Goal: Task Accomplishment & Management: Complete application form

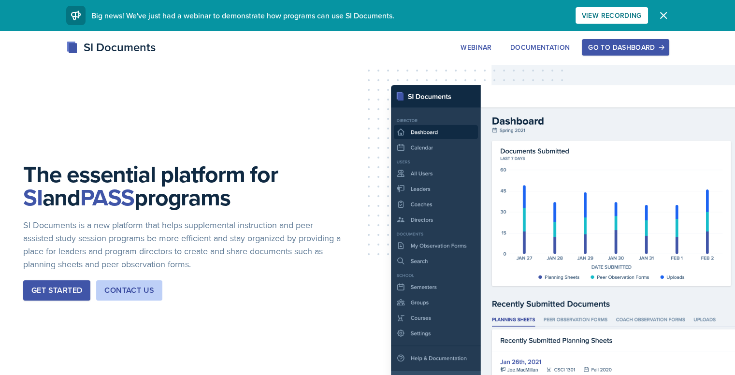
click at [663, 49] on div "Go to Dashboard" at bounding box center [625, 48] width 74 height 8
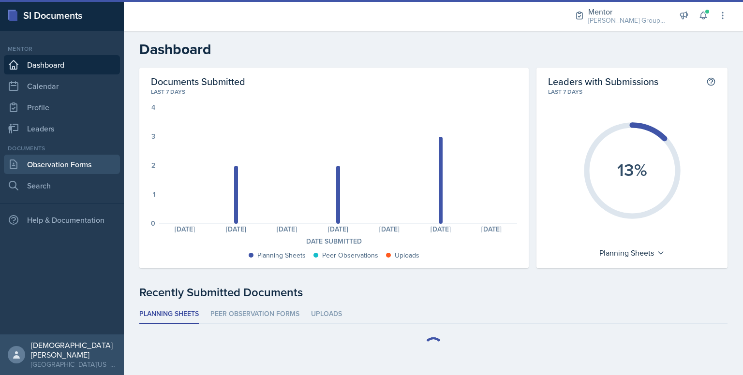
click at [103, 166] on link "Observation Forms" at bounding box center [62, 164] width 116 height 19
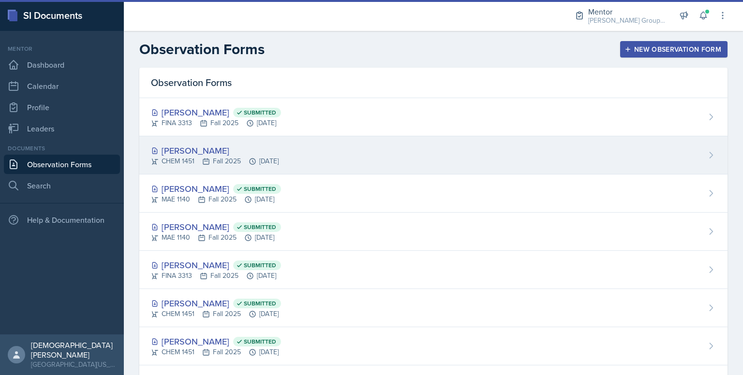
click at [258, 156] on div "CHEM 1451 Fall 2025 [DATE]" at bounding box center [215, 161] width 128 height 10
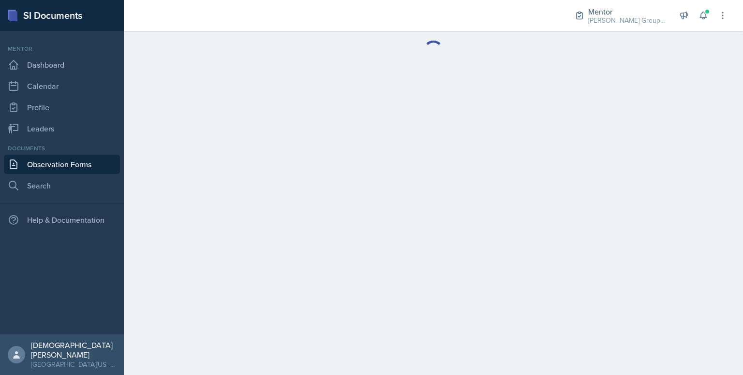
click at [258, 156] on main at bounding box center [433, 203] width 619 height 344
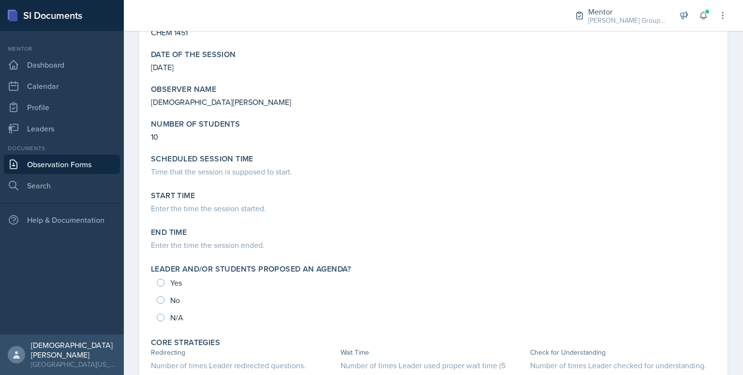
scroll to position [206, 0]
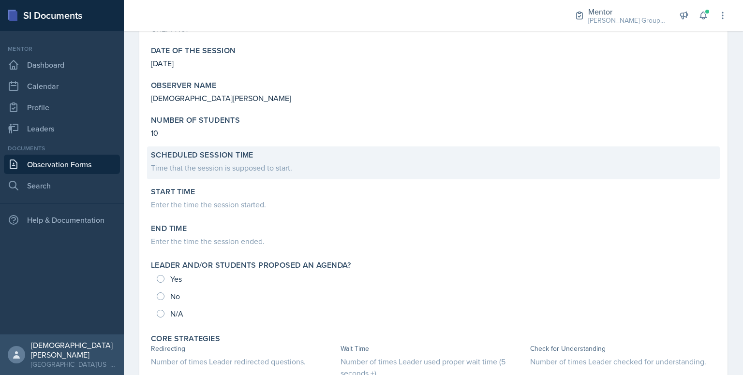
click at [264, 167] on div "Time that the session is supposed to start." at bounding box center [433, 168] width 565 height 12
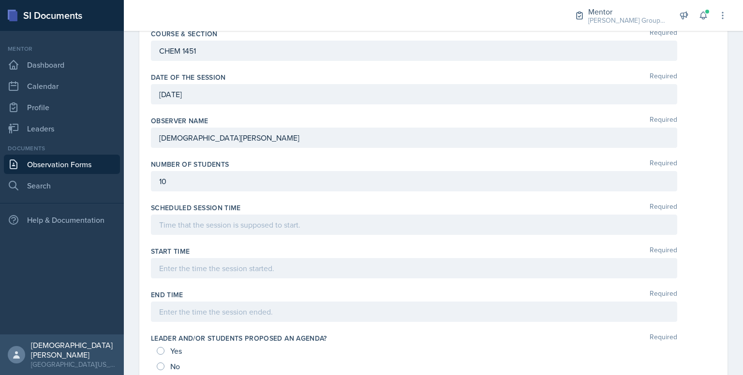
scroll to position [321, 0]
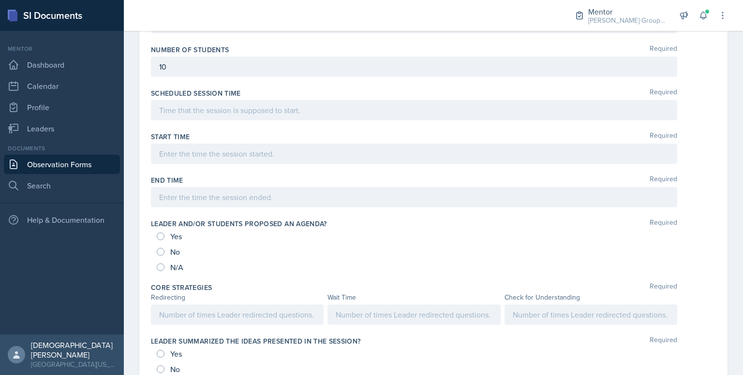
click at [237, 103] on div at bounding box center [414, 110] width 526 height 20
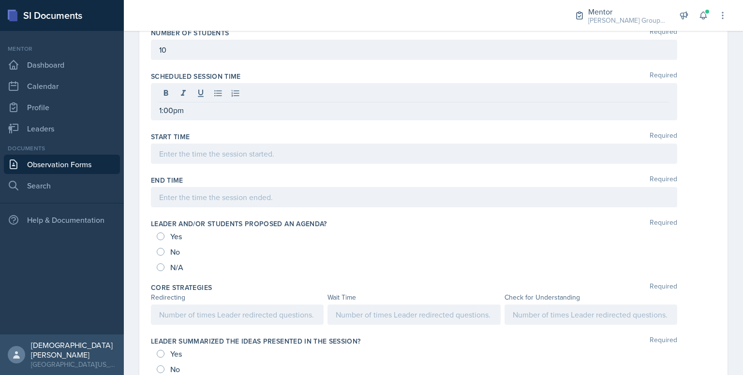
click at [225, 146] on div at bounding box center [414, 154] width 526 height 20
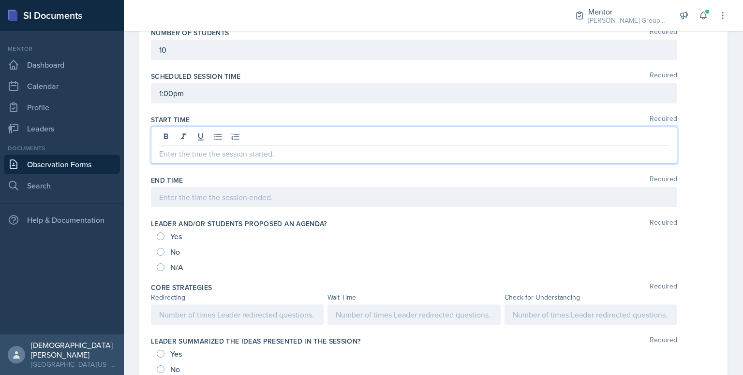
scroll to position [354, 0]
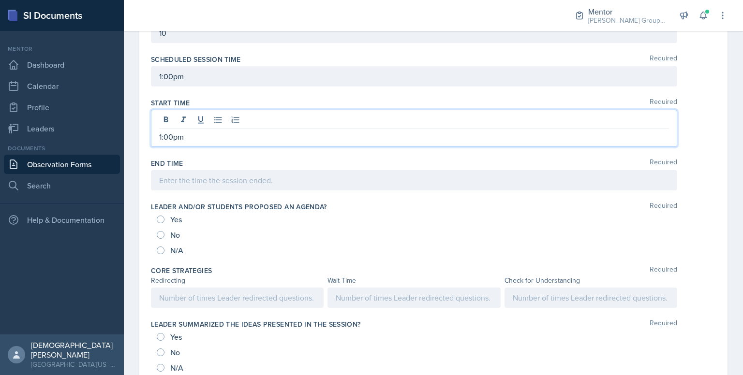
click at [228, 181] on div at bounding box center [414, 180] width 526 height 20
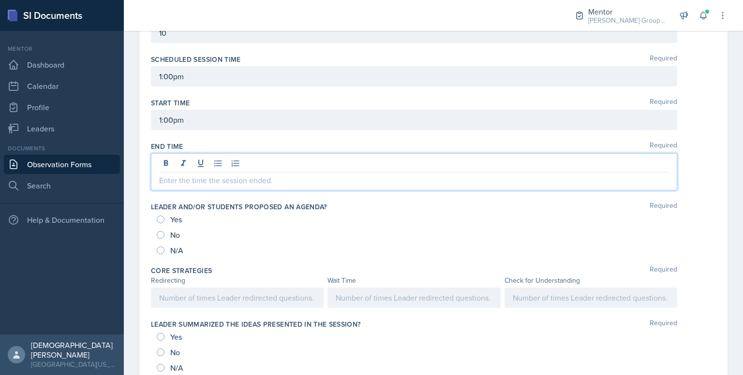
scroll to position [338, 0]
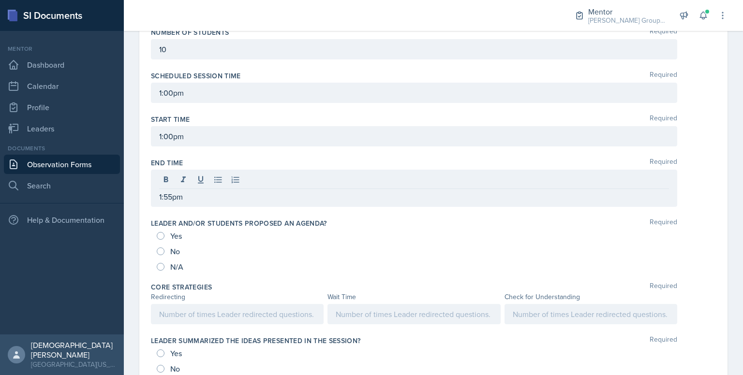
click at [694, 282] on div "Core Strategies Required" at bounding box center [433, 287] width 565 height 10
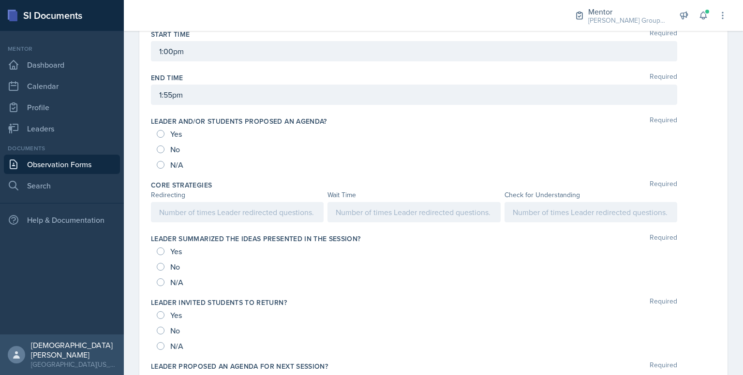
scroll to position [424, 0]
click at [294, 166] on div "N/A" at bounding box center [433, 164] width 553 height 15
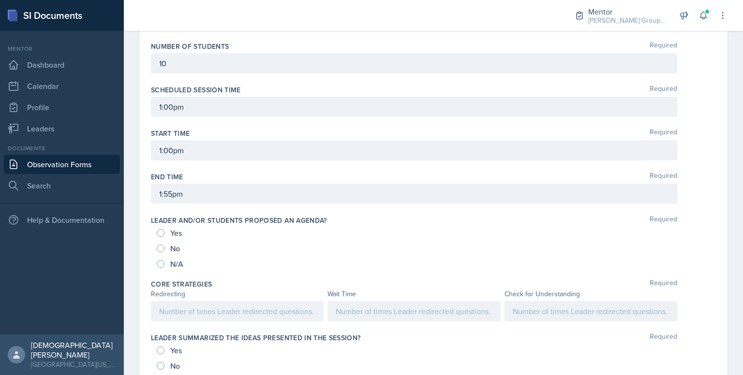
scroll to position [337, 0]
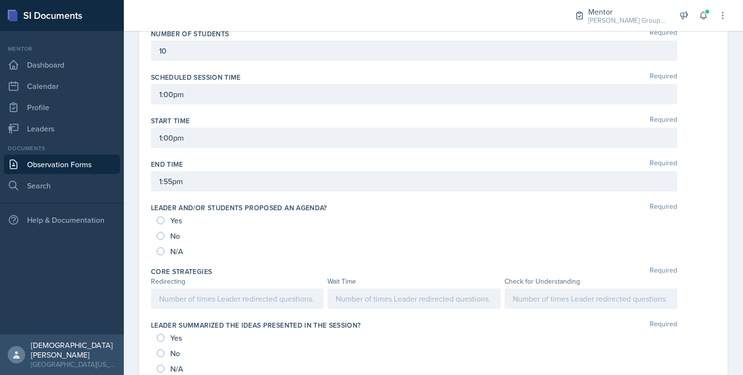
click at [163, 214] on div "Yes" at bounding box center [170, 220] width 27 height 15
click at [160, 217] on input "Yes" at bounding box center [161, 221] width 8 height 8
radio input "true"
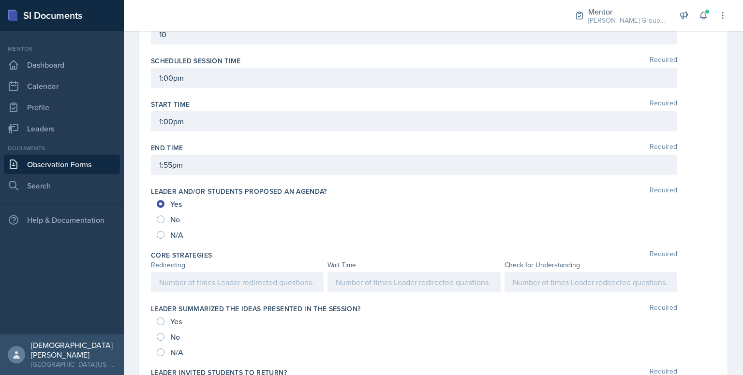
click at [193, 288] on p at bounding box center [237, 283] width 156 height 12
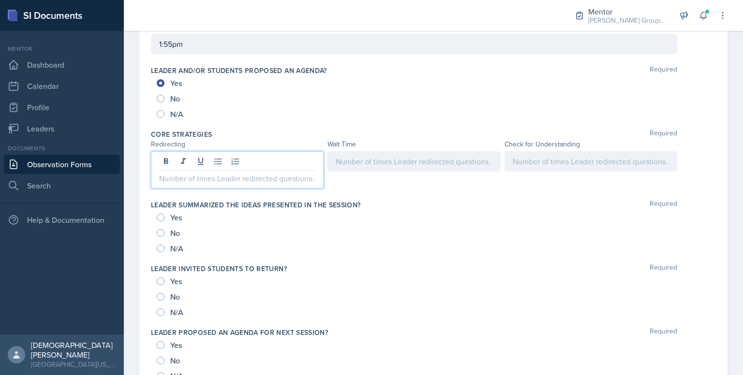
scroll to position [491, 0]
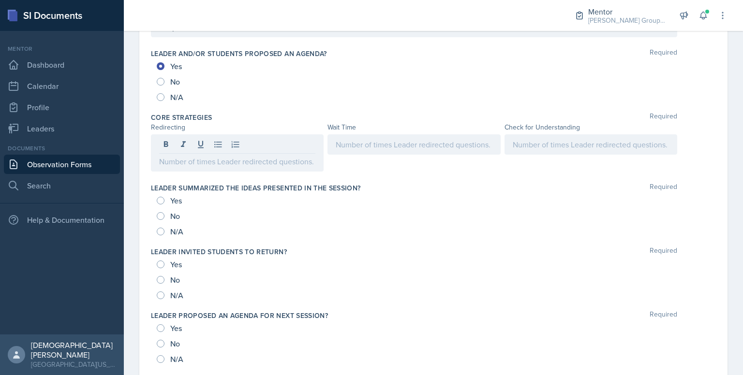
click at [162, 331] on div "Yes" at bounding box center [170, 328] width 27 height 15
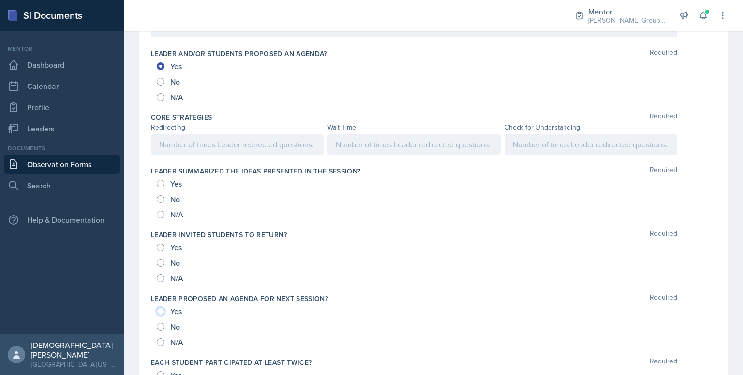
click at [161, 310] on input "Yes" at bounding box center [161, 312] width 8 height 8
radio input "true"
click at [161, 184] on input "Yes" at bounding box center [161, 184] width 8 height 8
radio input "true"
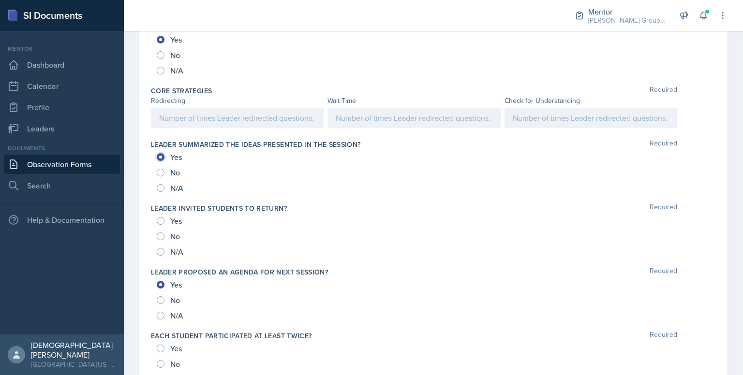
scroll to position [523, 0]
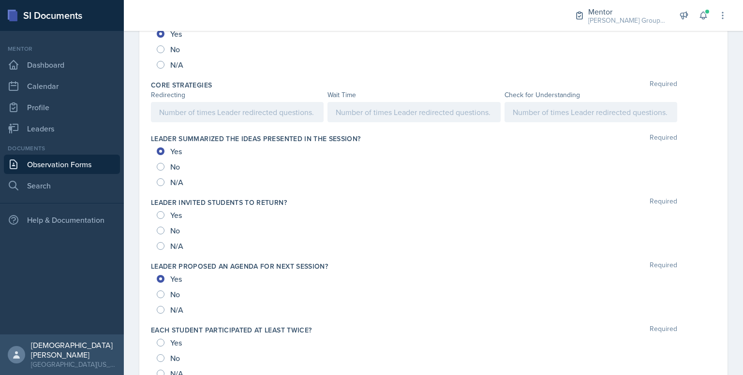
click at [165, 134] on label "Leader summarized the ideas presented in the session?" at bounding box center [256, 139] width 210 height 10
click at [158, 209] on div "Yes" at bounding box center [170, 214] width 27 height 15
click at [159, 216] on input "Yes" at bounding box center [161, 215] width 8 height 8
radio input "true"
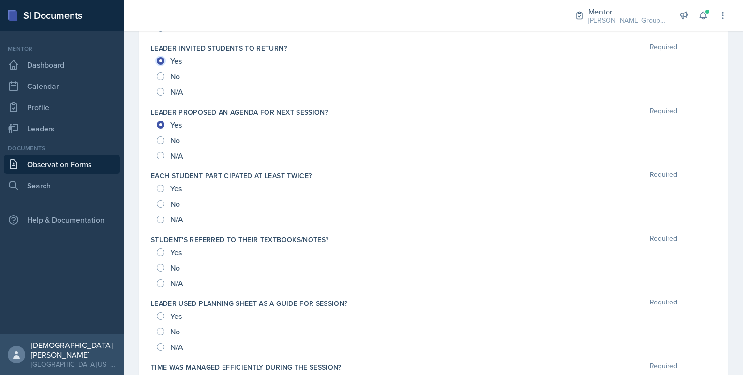
scroll to position [678, 0]
click at [157, 189] on div "Yes" at bounding box center [170, 187] width 27 height 15
click at [163, 186] on input "Yes" at bounding box center [161, 188] width 8 height 8
radio input "true"
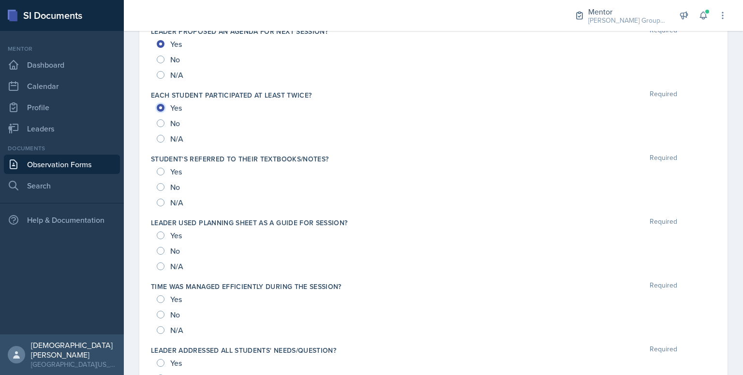
scroll to position [754, 0]
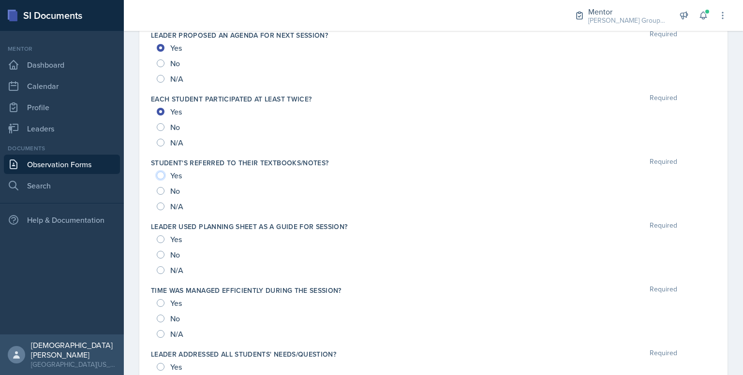
click at [159, 174] on input "Yes" at bounding box center [161, 176] width 8 height 8
radio input "true"
click at [162, 235] on input "Yes" at bounding box center [161, 239] width 8 height 8
radio input "true"
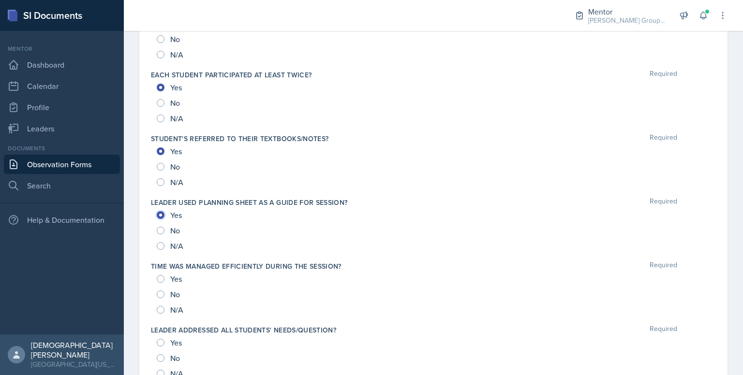
scroll to position [792, 0]
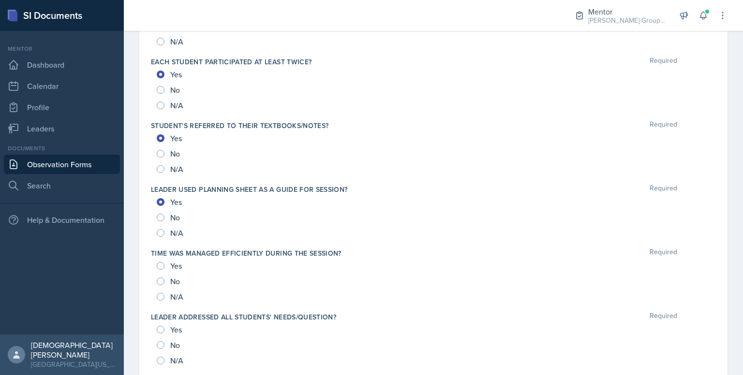
click at [154, 264] on div "Yes No N/A" at bounding box center [433, 281] width 565 height 46
click at [159, 265] on input "Yes" at bounding box center [161, 266] width 8 height 8
radio input "true"
click at [160, 323] on div "Yes" at bounding box center [170, 329] width 27 height 15
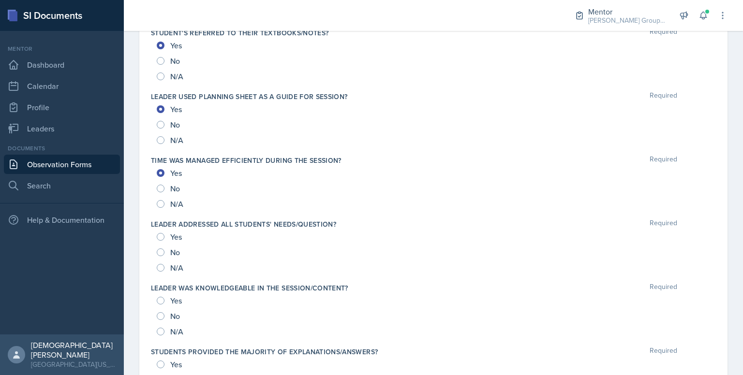
scroll to position [887, 0]
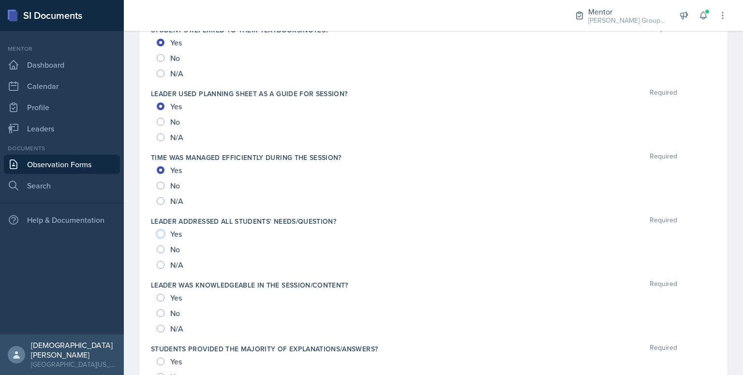
click at [157, 233] on input "Yes" at bounding box center [161, 234] width 8 height 8
radio input "true"
click at [157, 293] on div "Yes No N/A" at bounding box center [433, 313] width 565 height 46
click at [155, 293] on div "Yes No N/A" at bounding box center [433, 313] width 565 height 46
click at [161, 296] on input "Yes" at bounding box center [161, 298] width 8 height 8
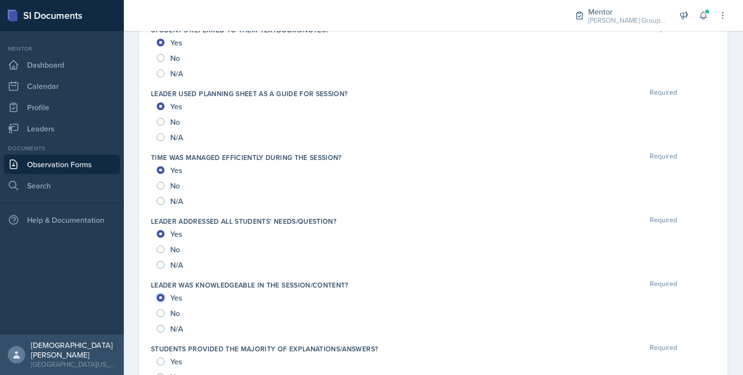
radio input "true"
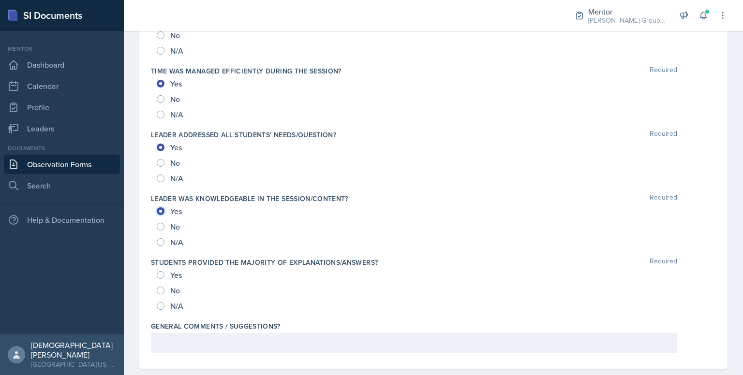
scroll to position [974, 0]
click at [162, 273] on input "Yes" at bounding box center [161, 275] width 8 height 8
radio input "true"
click at [170, 349] on div at bounding box center [414, 343] width 526 height 20
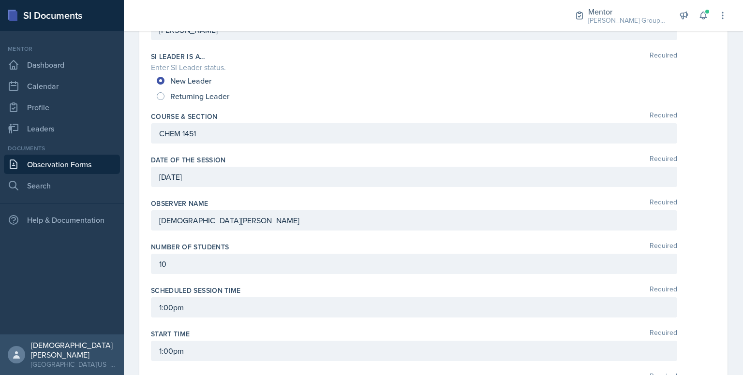
scroll to position [0, 0]
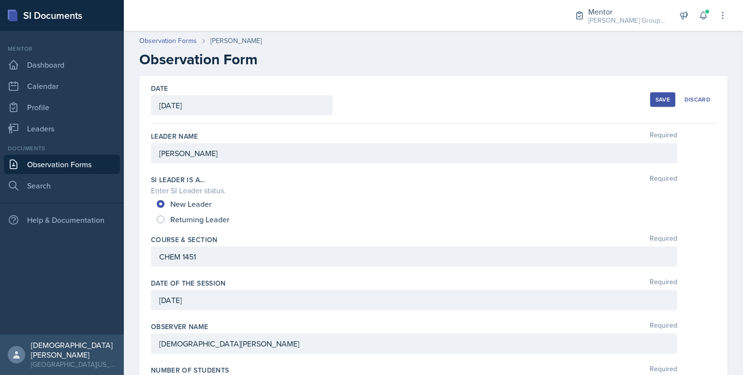
click at [655, 98] on div "Save" at bounding box center [662, 100] width 15 height 8
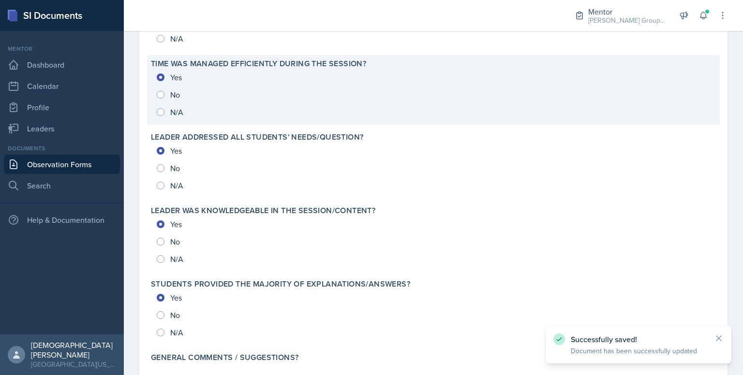
scroll to position [1030, 0]
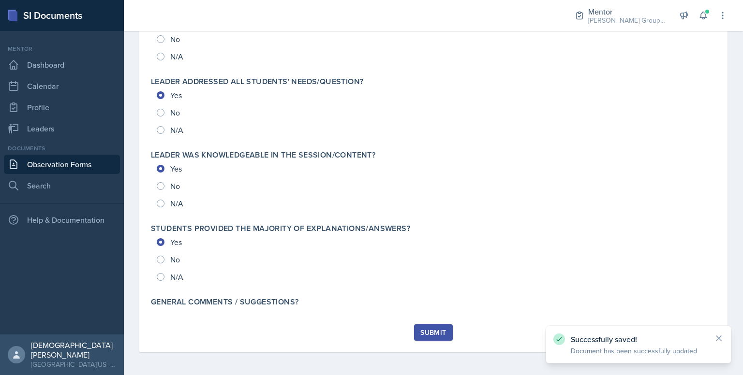
click at [438, 329] on div "Submit" at bounding box center [433, 333] width 26 height 8
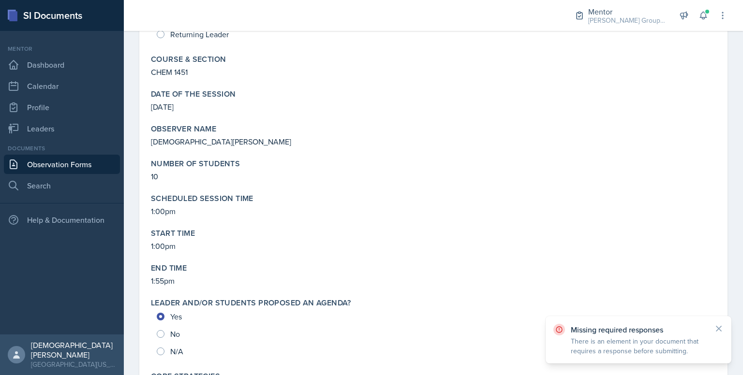
scroll to position [0, 0]
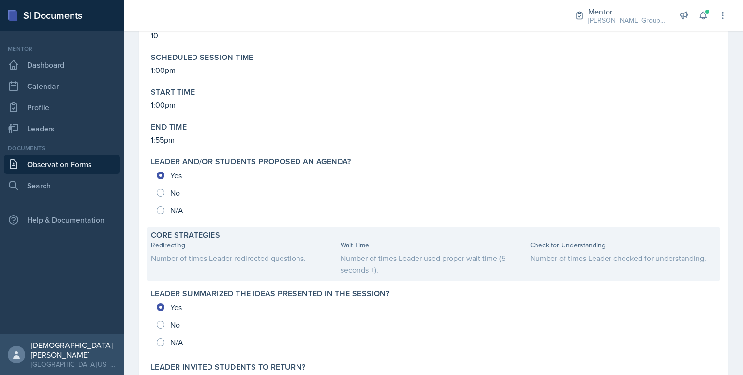
click at [220, 252] on div "Number of times Leader redirected questions." at bounding box center [244, 258] width 186 height 12
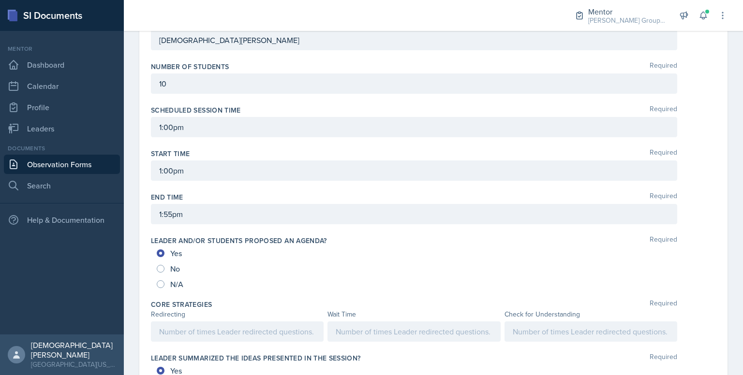
scroll to position [335, 0]
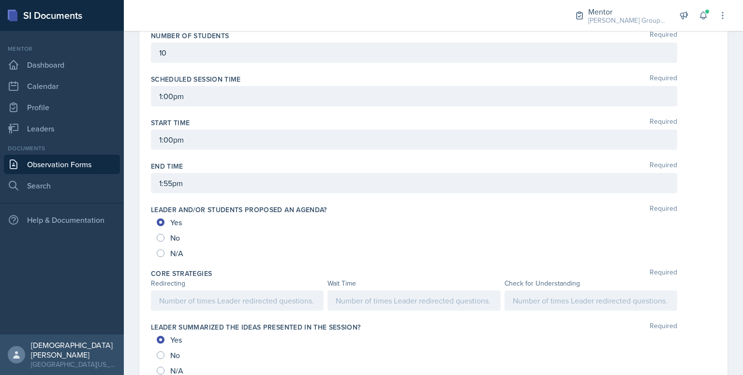
click at [212, 298] on div at bounding box center [237, 301] width 173 height 20
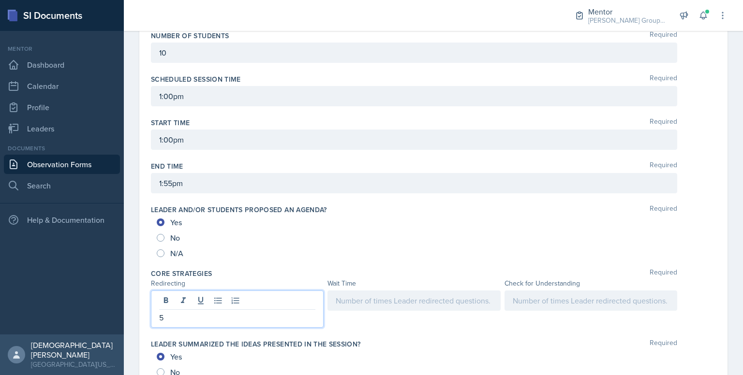
click at [371, 295] on div at bounding box center [413, 301] width 173 height 20
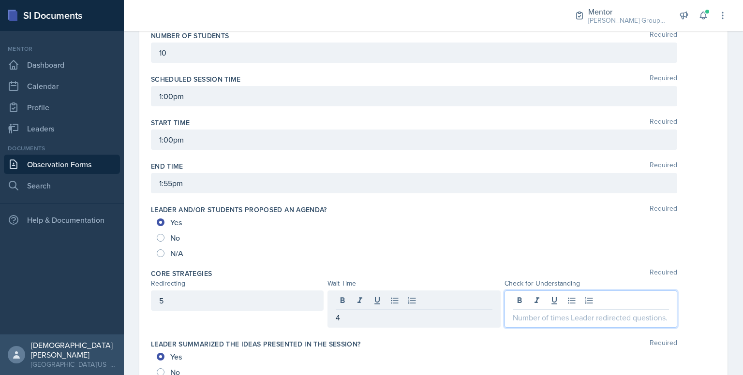
click at [518, 298] on div at bounding box center [590, 309] width 173 height 37
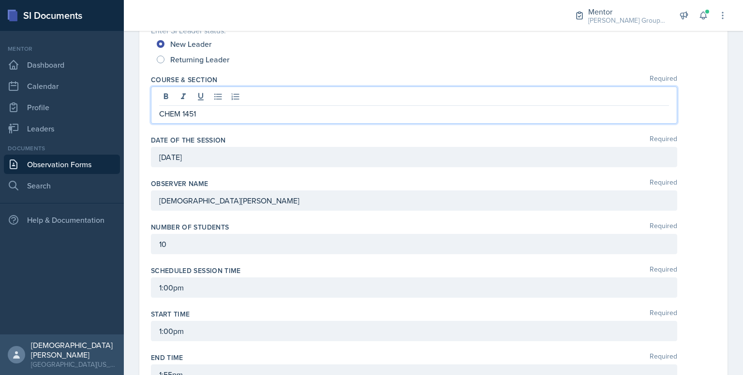
scroll to position [177, 0]
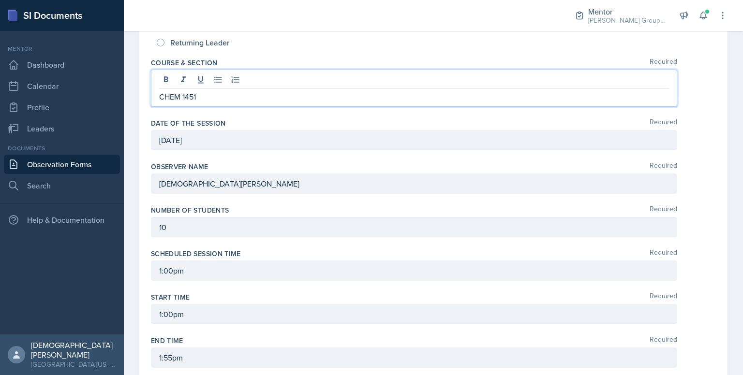
click at [232, 91] on p "CHEM 1451" at bounding box center [414, 97] width 510 height 12
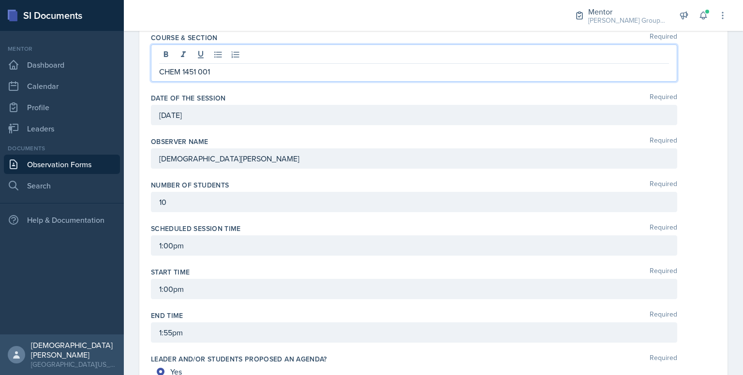
scroll to position [0, 0]
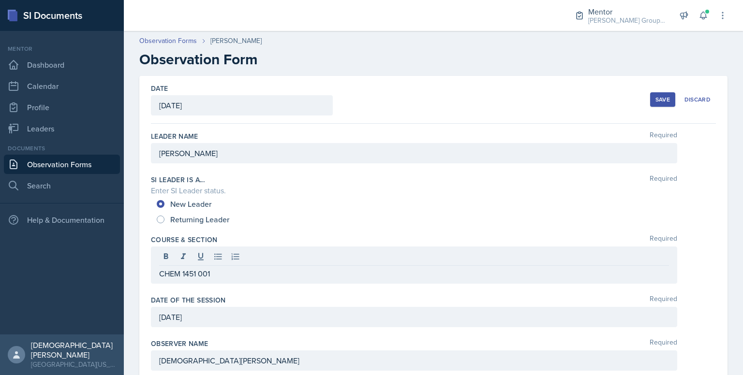
click at [655, 98] on div "Save" at bounding box center [662, 100] width 15 height 8
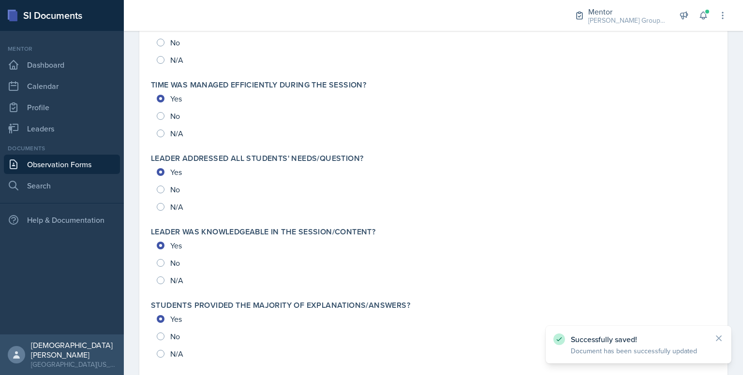
scroll to position [1017, 0]
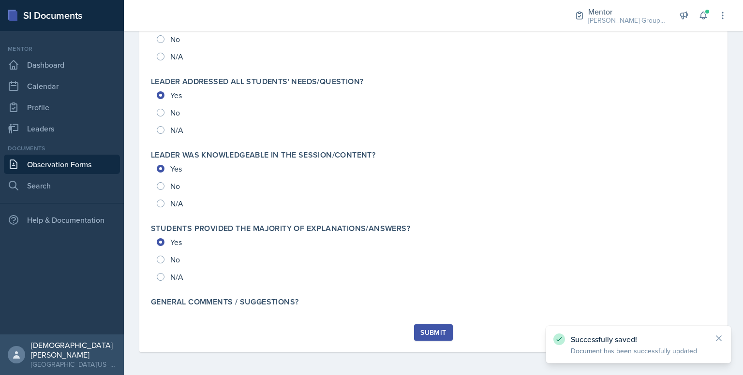
click at [426, 331] on div "Submit" at bounding box center [433, 333] width 26 height 8
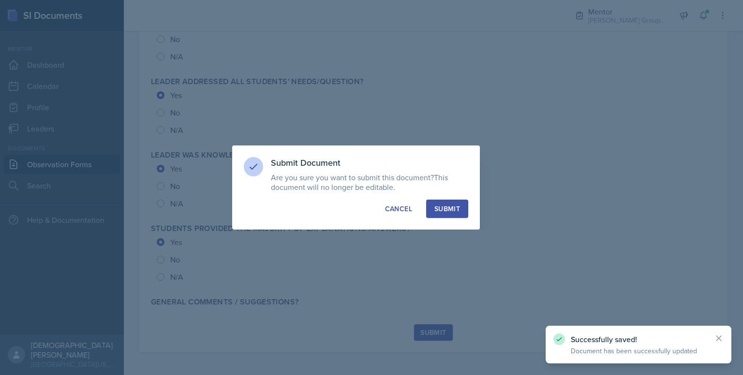
click at [443, 211] on div "Submit" at bounding box center [447, 209] width 26 height 10
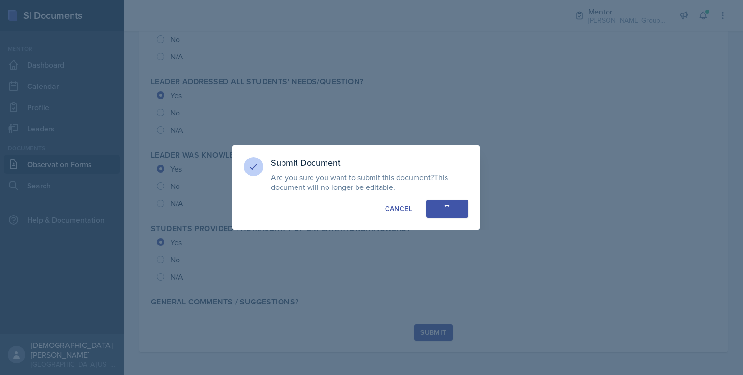
radio input "true"
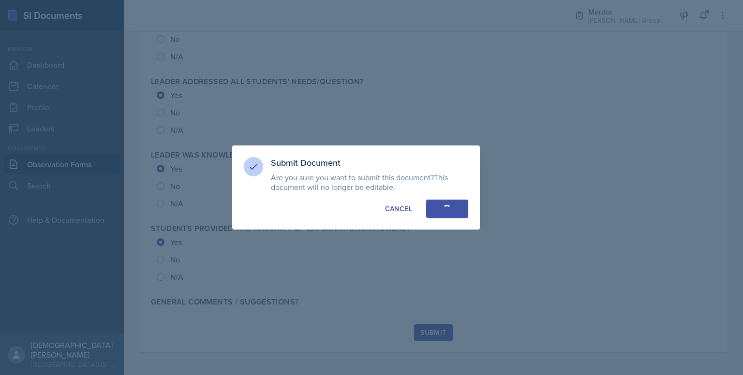
radio input "true"
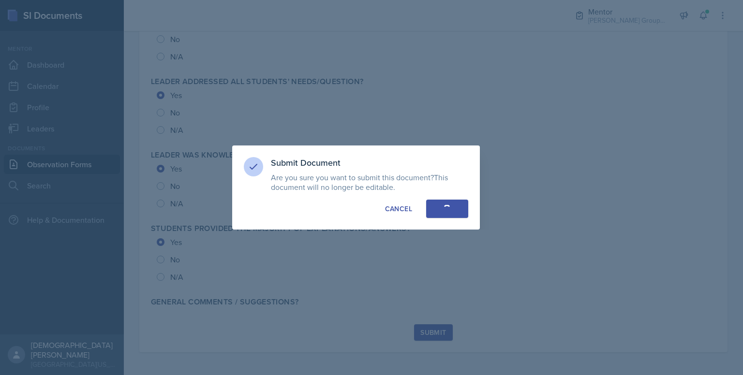
radio input "true"
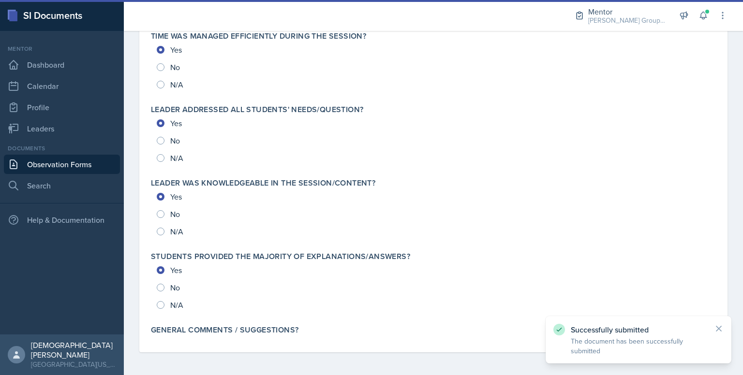
click at [103, 167] on link "Observation Forms" at bounding box center [62, 164] width 116 height 19
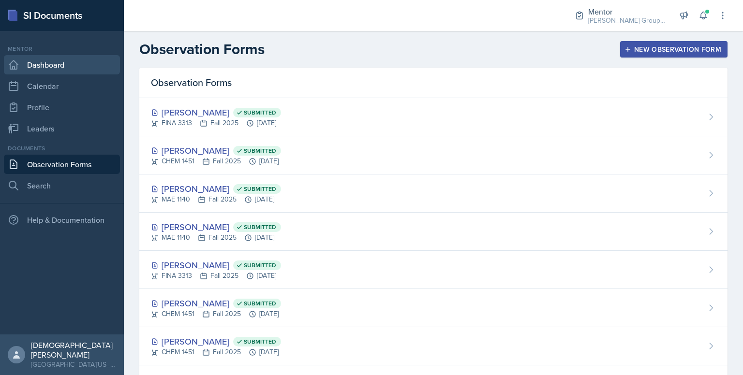
click at [68, 65] on link "Dashboard" at bounding box center [62, 64] width 116 height 19
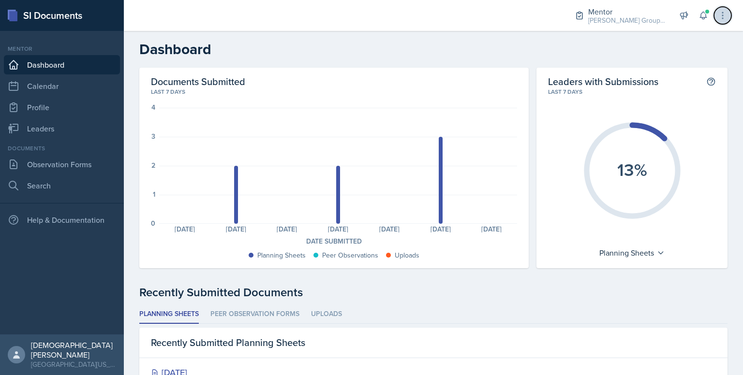
click at [725, 15] on icon at bounding box center [723, 16] width 10 height 10
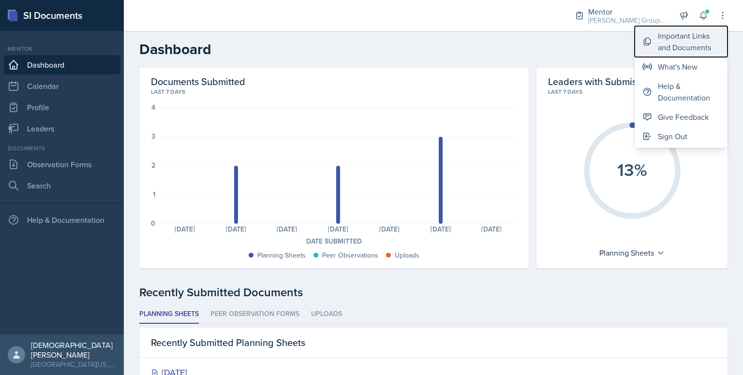
click at [701, 43] on div "Important Links and Documents" at bounding box center [689, 41] width 62 height 23
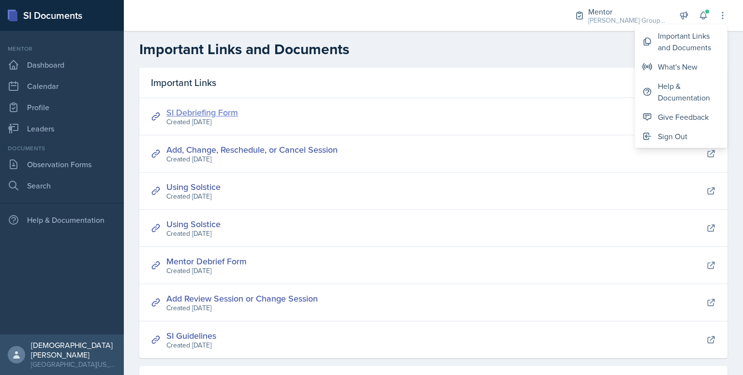
click at [229, 114] on link "SI Debriefing Form" at bounding box center [202, 112] width 72 height 12
